Goal: Task Accomplishment & Management: Manage account settings

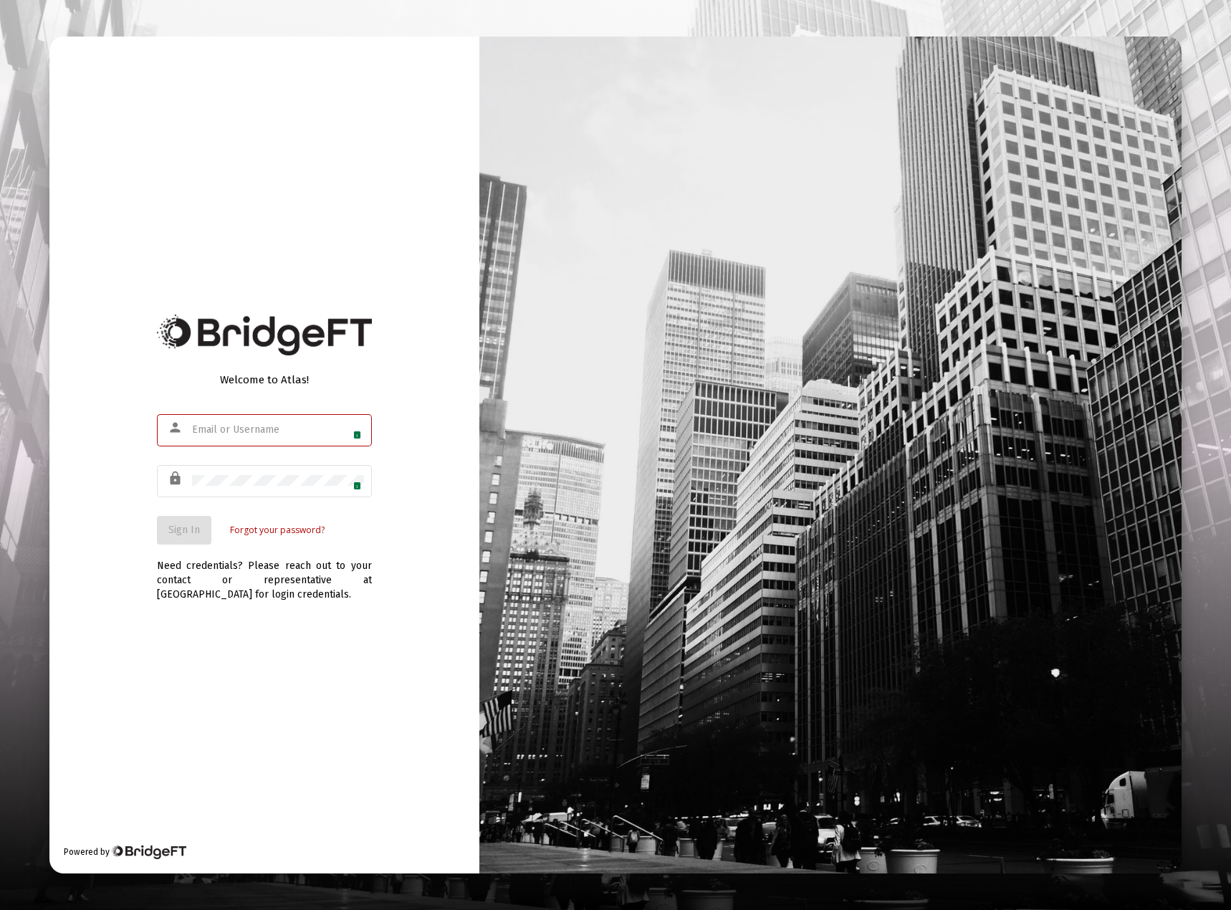
click at [353, 431] on img at bounding box center [352, 430] width 11 height 11
type input "paulylias01@gmail.com"
click at [176, 527] on span "Sign In" at bounding box center [184, 530] width 32 height 12
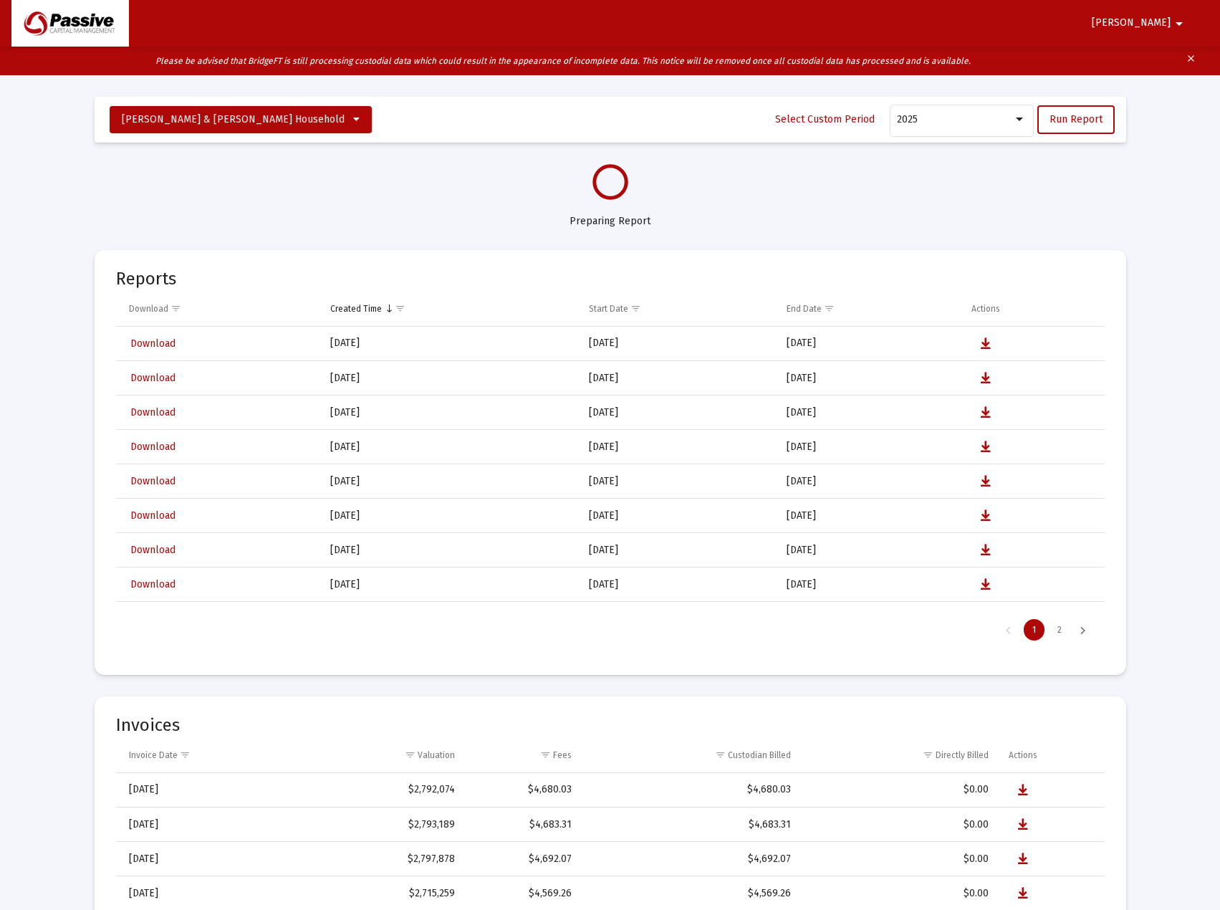
select select "View all"
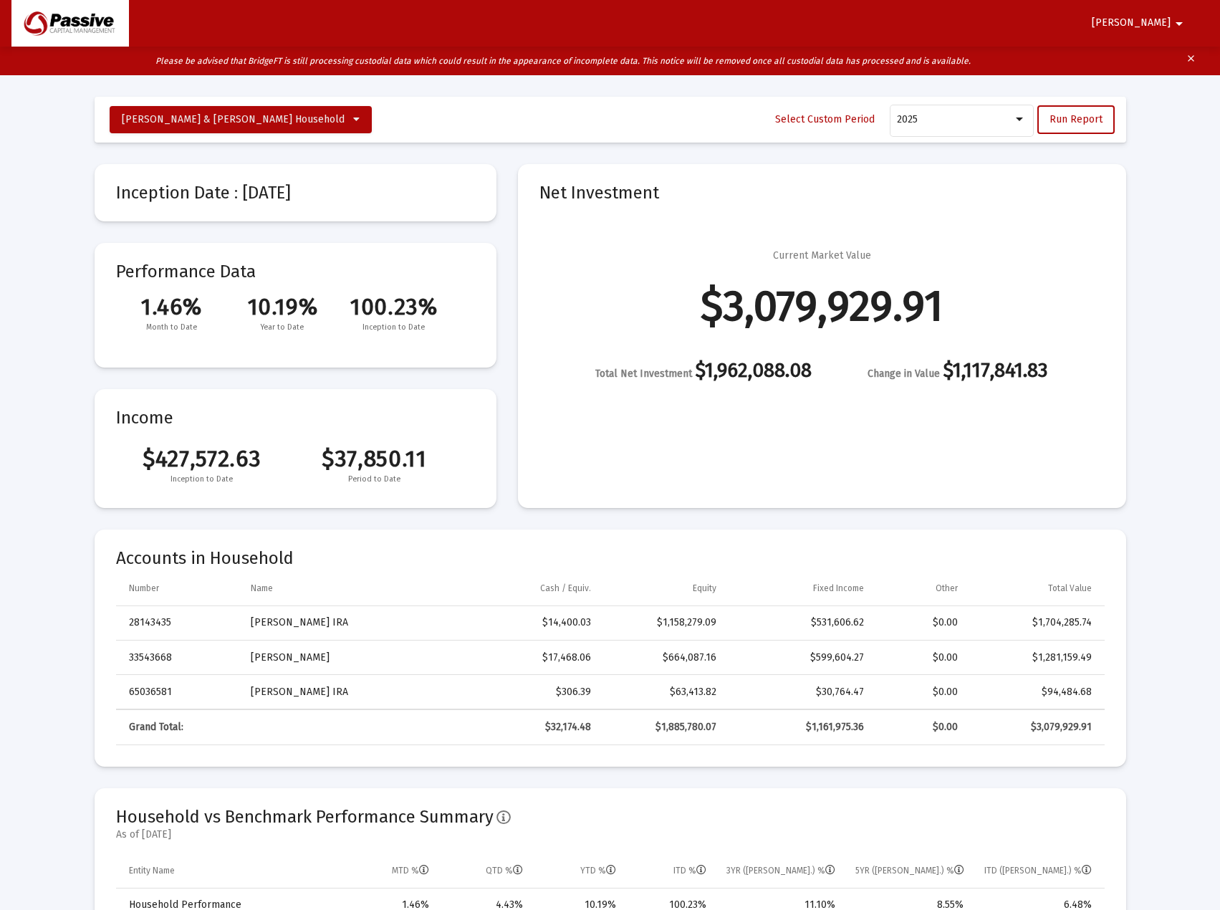
click at [1165, 21] on span "Paul" at bounding box center [1131, 23] width 79 height 12
click at [1162, 51] on button "Logout" at bounding box center [1174, 61] width 80 height 34
